Goal: Communication & Community: Answer question/provide support

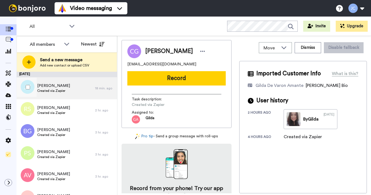
click at [75, 90] on div "James Vallianos Created via Zapier" at bounding box center [56, 88] width 79 height 22
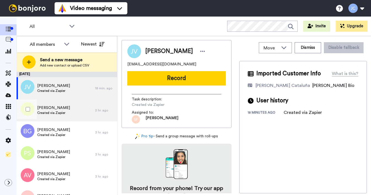
click at [65, 109] on span "Rockey Smith" at bounding box center [53, 108] width 33 height 6
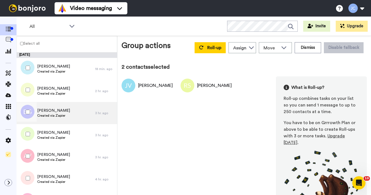
click at [55, 113] on span "Bobby Goedee" at bounding box center [53, 111] width 33 height 6
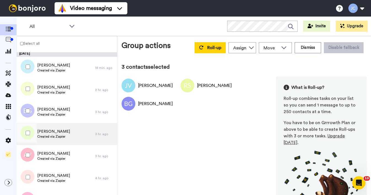
click at [47, 133] on span "Peg Sanders" at bounding box center [53, 132] width 33 height 6
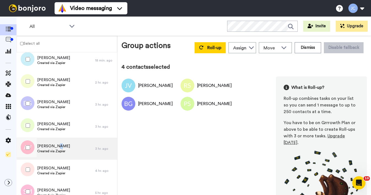
click at [56, 146] on span "Anthony Van Hameren" at bounding box center [53, 146] width 33 height 6
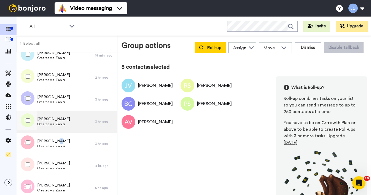
scroll to position [24, 0]
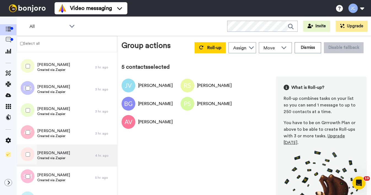
click at [54, 153] on span "[PERSON_NAME]" at bounding box center [53, 153] width 33 height 6
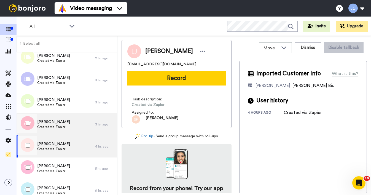
scroll to position [45, 0]
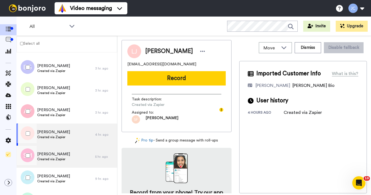
click at [53, 158] on span "Created via Zapier" at bounding box center [53, 159] width 33 height 4
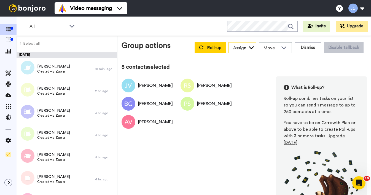
click at [249, 47] on icon at bounding box center [252, 48] width 6 height 6
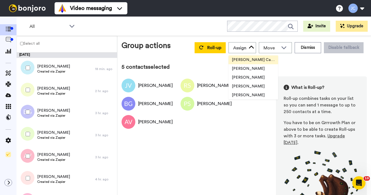
click at [243, 60] on span "[PERSON_NAME] Cataluña" at bounding box center [254, 60] width 50 height 6
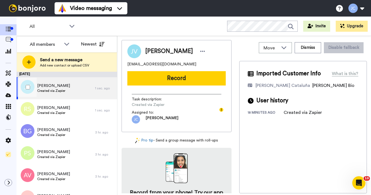
click at [64, 90] on span "Created via Zapier" at bounding box center [53, 91] width 33 height 4
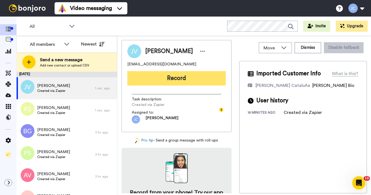
click at [173, 80] on button "Record" at bounding box center [176, 78] width 98 height 14
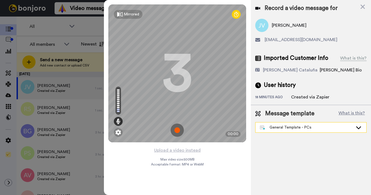
click at [287, 130] on div "General Template - PCs" at bounding box center [306, 128] width 93 height 6
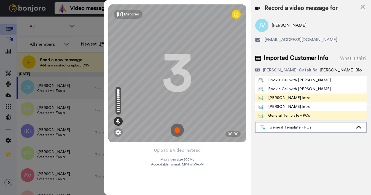
click at [280, 99] on div "Josephine Bonjoro Intro" at bounding box center [285, 98] width 52 height 6
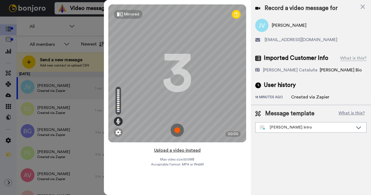
click at [175, 150] on button "Upload a video instead" at bounding box center [177, 150] width 50 height 7
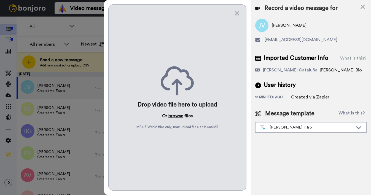
click at [176, 115] on button "browse" at bounding box center [175, 116] width 15 height 7
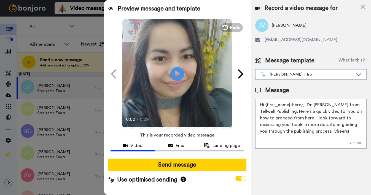
drag, startPoint x: 265, startPoint y: 105, endPoint x: 301, endPoint y: 105, distance: 35.9
click at [301, 105] on textarea "Hi {first_name|there}, I’m Joe from Tellwell Publishing. Here's a quick video f…" at bounding box center [310, 124] width 111 height 50
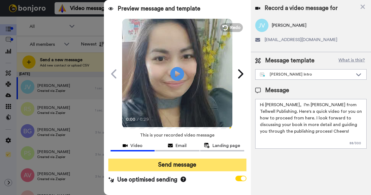
type textarea "Hi James, I’m Joe from Tellwell Publishing. Here's a quick video for you on how…"
click at [195, 163] on button "Send message" at bounding box center [177, 165] width 138 height 13
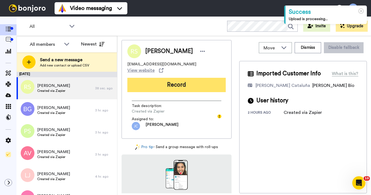
click at [187, 84] on button "Record" at bounding box center [176, 85] width 98 height 14
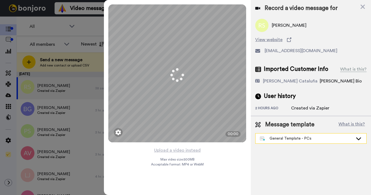
click at [287, 139] on div "General Template - PCs" at bounding box center [306, 139] width 93 height 6
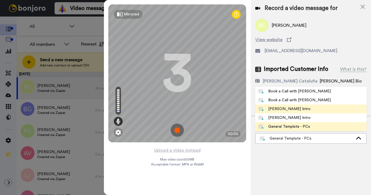
click at [277, 110] on div "[PERSON_NAME] Intro" at bounding box center [285, 109] width 52 height 6
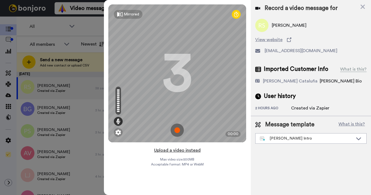
click at [176, 151] on button "Upload a video instead" at bounding box center [177, 150] width 50 height 7
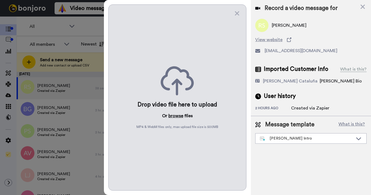
click at [175, 117] on button "browse" at bounding box center [175, 116] width 15 height 7
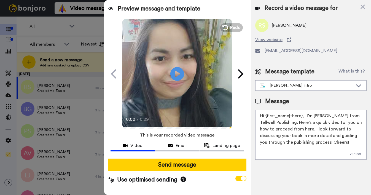
drag, startPoint x: 265, startPoint y: 117, endPoint x: 301, endPoint y: 115, distance: 35.6
click at [301, 115] on textarea "Hi {first_name|there}, I’m [PERSON_NAME] from Tellwell Publishing. Here's a qui…" at bounding box center [310, 135] width 111 height 50
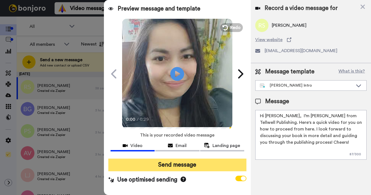
type textarea "Hi Rockey, I’m Joe from Tellwell Publishing. Here's a quick video for you on ho…"
click at [208, 165] on button "Send message" at bounding box center [177, 165] width 138 height 13
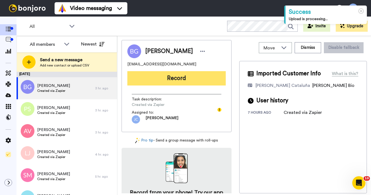
click at [200, 81] on button "Record" at bounding box center [176, 78] width 98 height 14
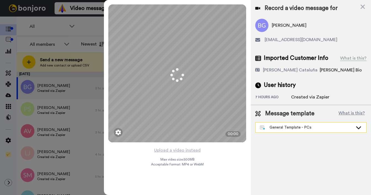
click at [302, 129] on div "General Template - PCs" at bounding box center [306, 128] width 93 height 6
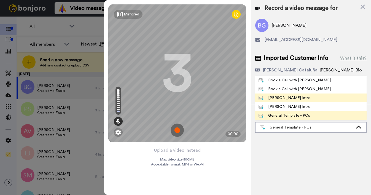
click at [280, 97] on div "[PERSON_NAME] Intro" at bounding box center [285, 98] width 52 height 6
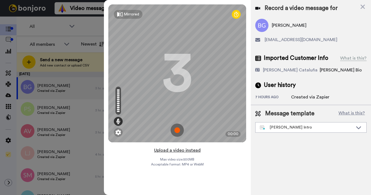
click at [169, 149] on button "Upload a video instead" at bounding box center [177, 150] width 50 height 7
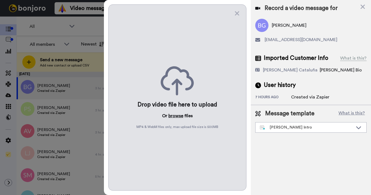
click at [175, 117] on button "browse" at bounding box center [175, 116] width 15 height 7
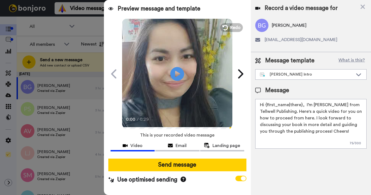
drag, startPoint x: 265, startPoint y: 106, endPoint x: 301, endPoint y: 104, distance: 36.1
click at [301, 104] on textarea "Hi {first_name|there}, I’m [PERSON_NAME] from Tellwell Publishing. Here's a qui…" at bounding box center [310, 124] width 111 height 50
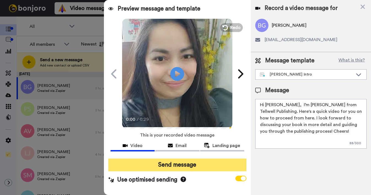
type textarea "Hi Bobby, I’m Joe from Tellwell Publishing. Here's a quick video for you on how…"
click at [216, 161] on button "Send message" at bounding box center [177, 165] width 138 height 13
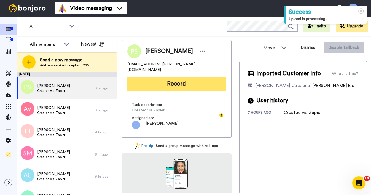
click at [200, 77] on button "Record" at bounding box center [176, 84] width 98 height 14
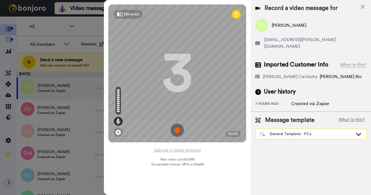
click at [299, 131] on div "General Template - PCs" at bounding box center [306, 134] width 93 height 6
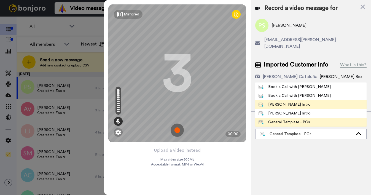
click at [284, 102] on div "[PERSON_NAME] Intro" at bounding box center [285, 105] width 52 height 6
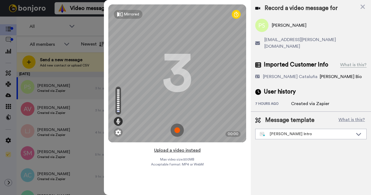
click at [168, 149] on button "Upload a video instead" at bounding box center [177, 150] width 50 height 7
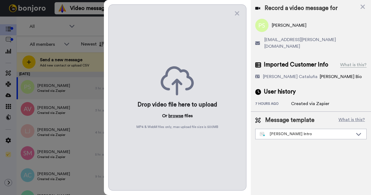
click at [174, 117] on button "browse" at bounding box center [175, 116] width 15 height 7
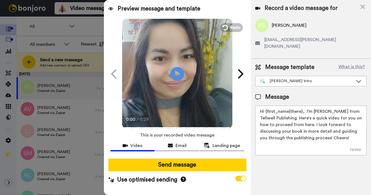
drag, startPoint x: 265, startPoint y: 105, endPoint x: 301, endPoint y: 105, distance: 36.1
click at [301, 106] on textarea "Hi {first_name|there}, I’m [PERSON_NAME] from Tellwell Publishing. Here's a qui…" at bounding box center [310, 131] width 111 height 50
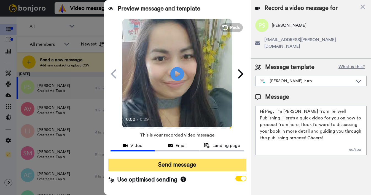
type textarea "Hi Peg, I’m Joe from Tellwell Publishing. Here's a quick video for you on how t…"
click at [181, 167] on button "Send message" at bounding box center [177, 165] width 138 height 13
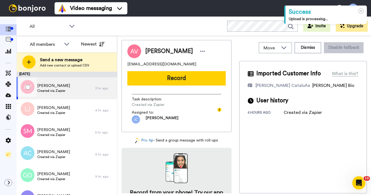
click at [65, 87] on span "[PERSON_NAME]" at bounding box center [53, 86] width 33 height 6
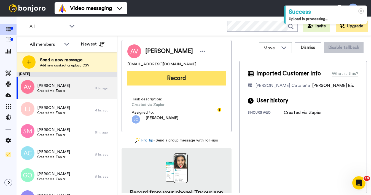
click at [176, 81] on button "Record" at bounding box center [176, 78] width 98 height 14
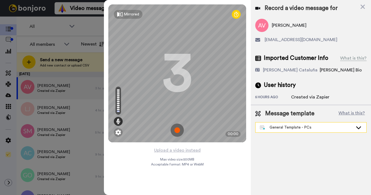
click at [283, 129] on div "General Template - PCs" at bounding box center [306, 128] width 93 height 6
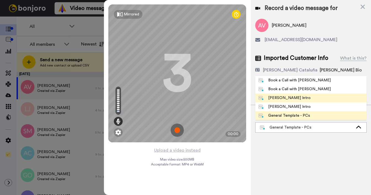
click at [278, 99] on div "Josephine Bonjoro Intro" at bounding box center [285, 98] width 52 height 6
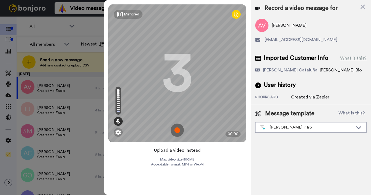
click at [171, 151] on button "Upload a video instead" at bounding box center [177, 150] width 50 height 7
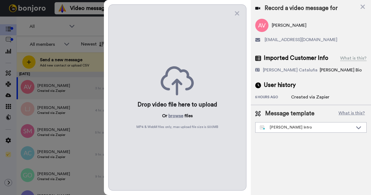
click at [174, 111] on div "Drop video file here to upload Or browse files MP4 & WebM files only, max uploa…" at bounding box center [177, 97] width 138 height 186
click at [173, 116] on button "browse" at bounding box center [175, 116] width 15 height 7
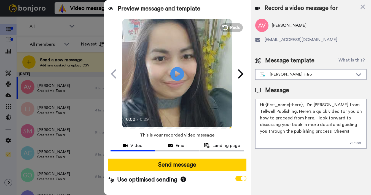
drag, startPoint x: 266, startPoint y: 104, endPoint x: 302, endPoint y: 103, distance: 35.9
click at [302, 103] on textarea "Hi {first_name|there}, I’m Joe from Tellwell Publishing. Here's a quick video f…" at bounding box center [310, 124] width 111 height 50
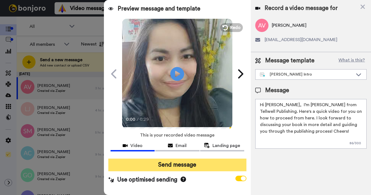
type textarea "Hi Anthony, I’m Joe from Tellwell Publishing. Here's a quick video for you on h…"
click at [201, 165] on button "Send message" at bounding box center [177, 165] width 138 height 13
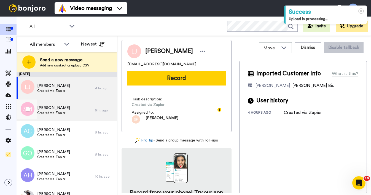
drag, startPoint x: 81, startPoint y: 115, endPoint x: 74, endPoint y: 119, distance: 8.2
click at [81, 115] on div "[PERSON_NAME] Created via Zapier" at bounding box center [56, 110] width 79 height 22
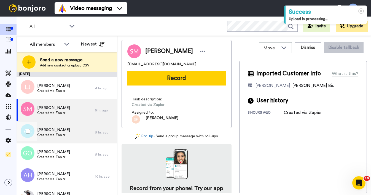
click at [62, 134] on span "Created via Zapier" at bounding box center [53, 135] width 33 height 4
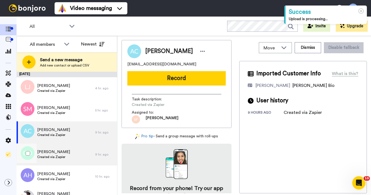
click at [62, 156] on span "Created via Zapier" at bounding box center [53, 157] width 33 height 4
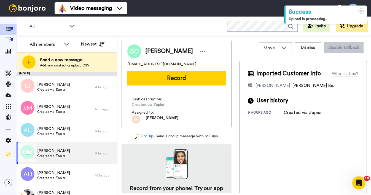
scroll to position [11, 0]
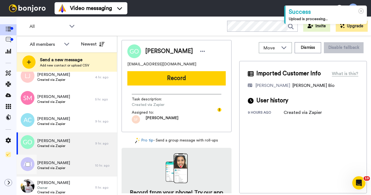
click at [65, 167] on span "Created via Zapier" at bounding box center [53, 168] width 33 height 4
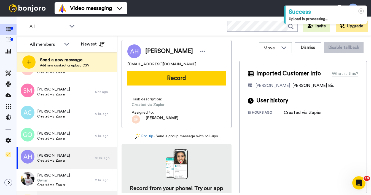
scroll to position [49, 0]
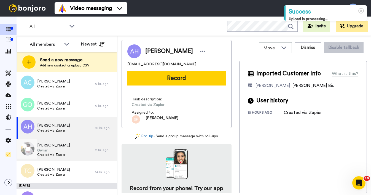
click at [64, 152] on span "Owner" at bounding box center [53, 150] width 33 height 4
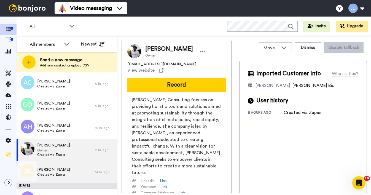
click at [66, 174] on div "[PERSON_NAME] Created via Zapier" at bounding box center [56, 172] width 79 height 22
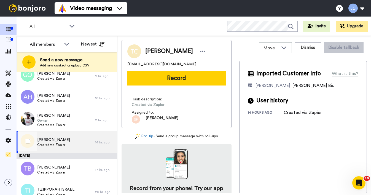
scroll to position [79, 0]
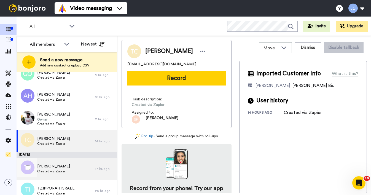
click at [62, 163] on div "[PERSON_NAME] Created via Zapier" at bounding box center [56, 169] width 79 height 22
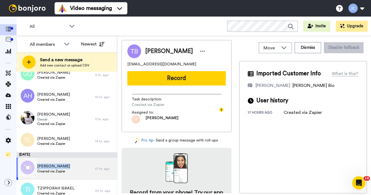
scroll to position [105, 0]
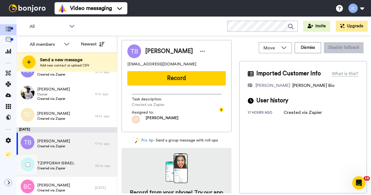
click at [63, 165] on span "TZIPPORAH ISRAEL" at bounding box center [55, 163] width 37 height 6
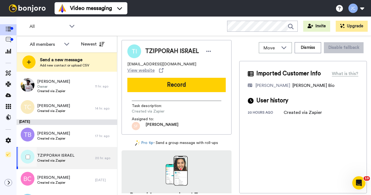
scroll to position [113, 0]
